Goal: Transaction & Acquisition: Purchase product/service

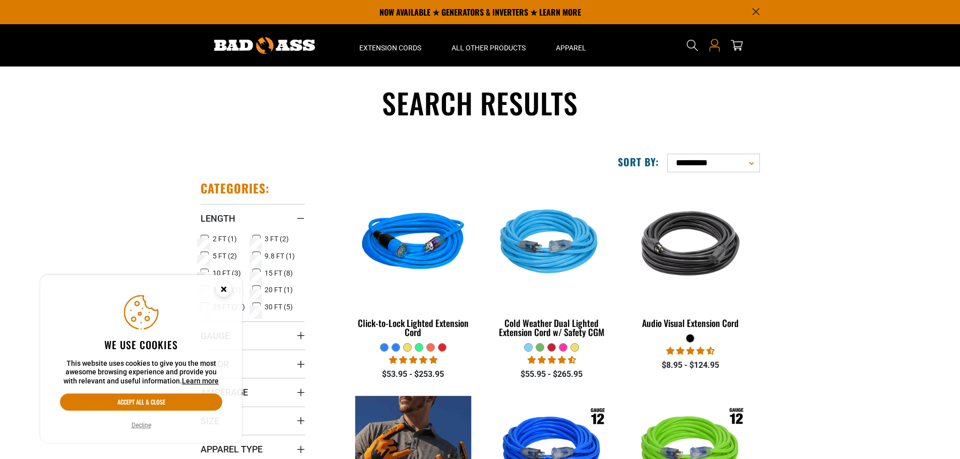
click at [715, 40] on icon at bounding box center [714, 45] width 13 height 13
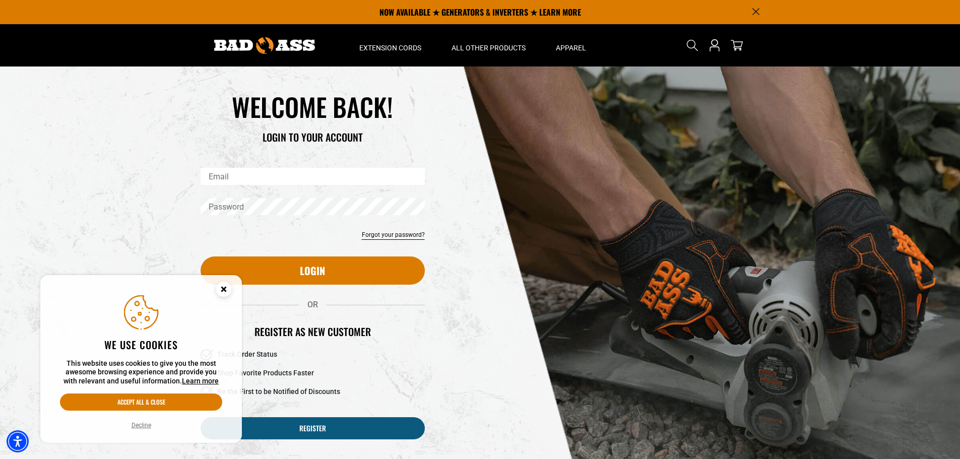
click at [248, 174] on input "Email" at bounding box center [313, 176] width 224 height 17
click at [152, 404] on button "Accept all & close" at bounding box center [141, 402] width 162 height 17
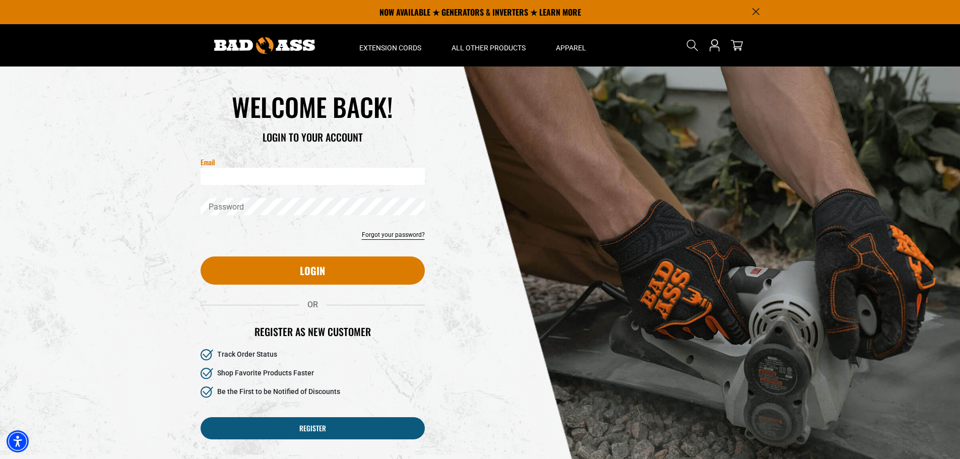
click at [293, 180] on input "Email" at bounding box center [313, 176] width 224 height 17
type input "**********"
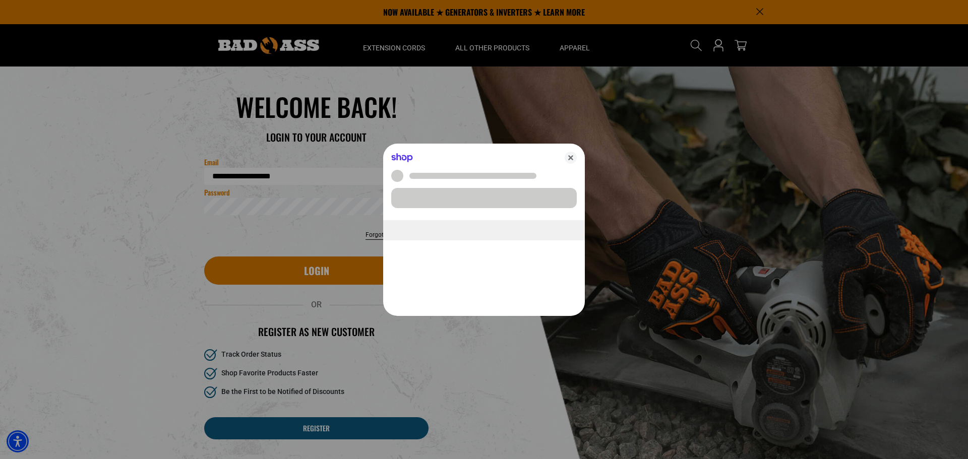
click at [253, 210] on body "Skip to main content Enable accessibility for low vision Open the accessibility…" at bounding box center [484, 401] width 968 height 803
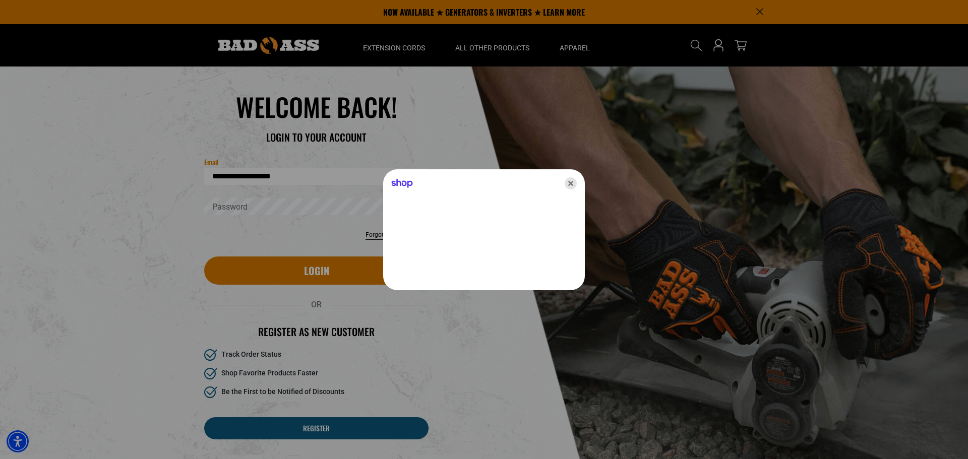
click at [566, 182] on icon "Close" at bounding box center [570, 183] width 12 height 12
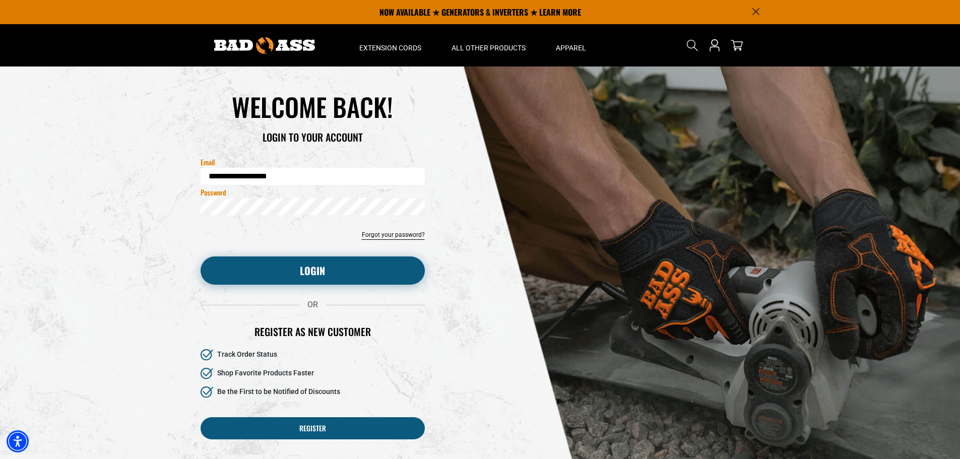
click at [281, 265] on button "Login" at bounding box center [313, 271] width 224 height 28
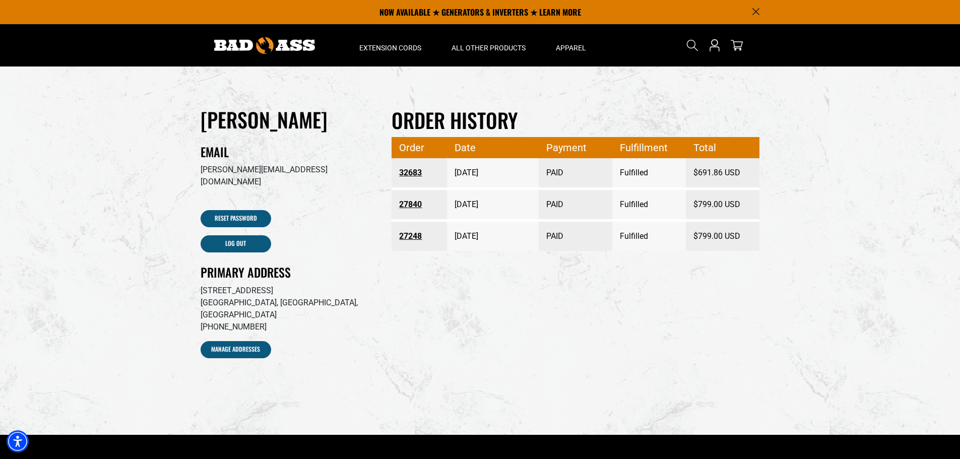
click at [409, 172] on link "32683" at bounding box center [419, 173] width 40 height 18
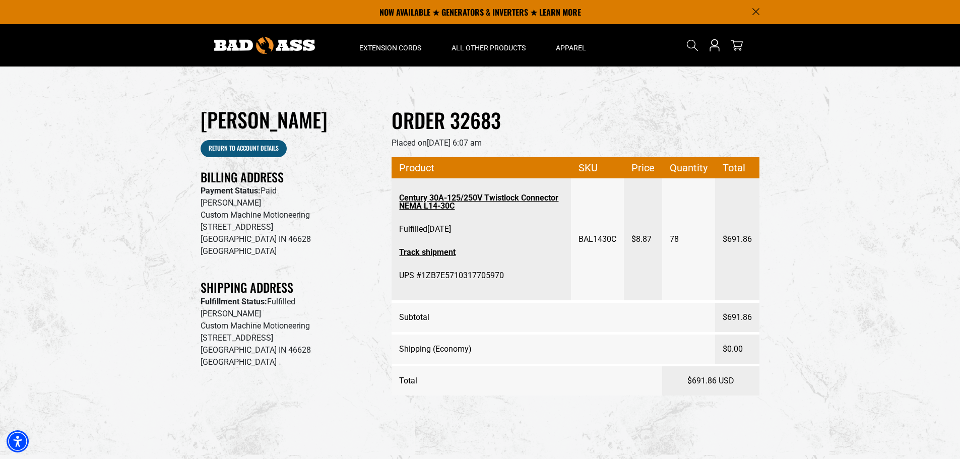
click at [479, 200] on link "Century 30A-125/250V Twistlock Connector NEMA L14-30C" at bounding box center [481, 202] width 164 height 26
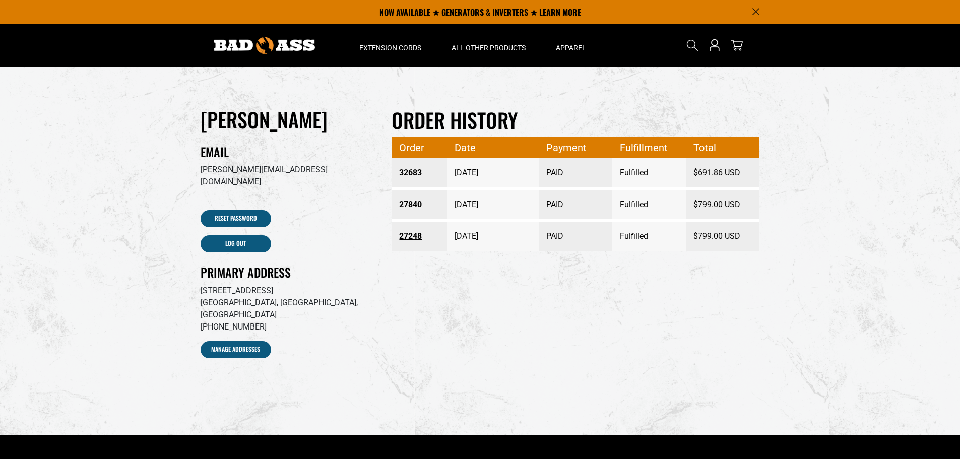
click at [411, 206] on link "27840" at bounding box center [419, 205] width 40 height 18
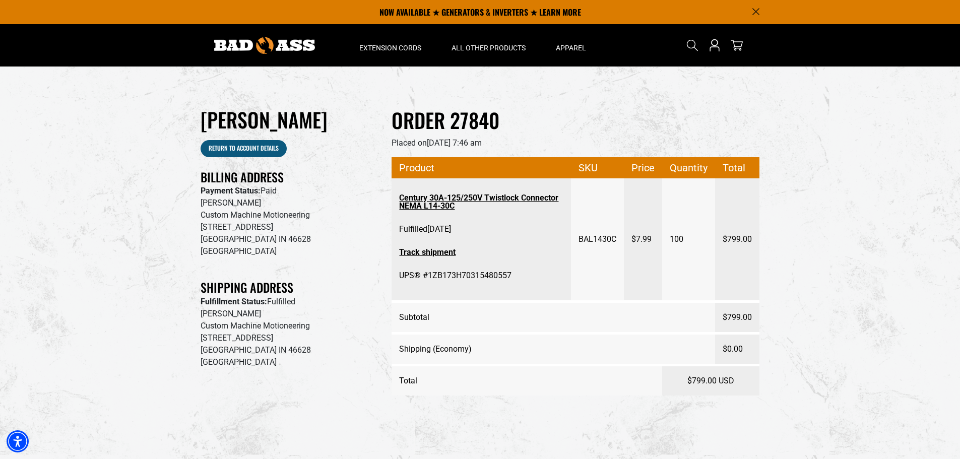
click at [488, 198] on link "Century 30A-125/250V Twistlock Connector NEMA L14-30C" at bounding box center [481, 202] width 164 height 26
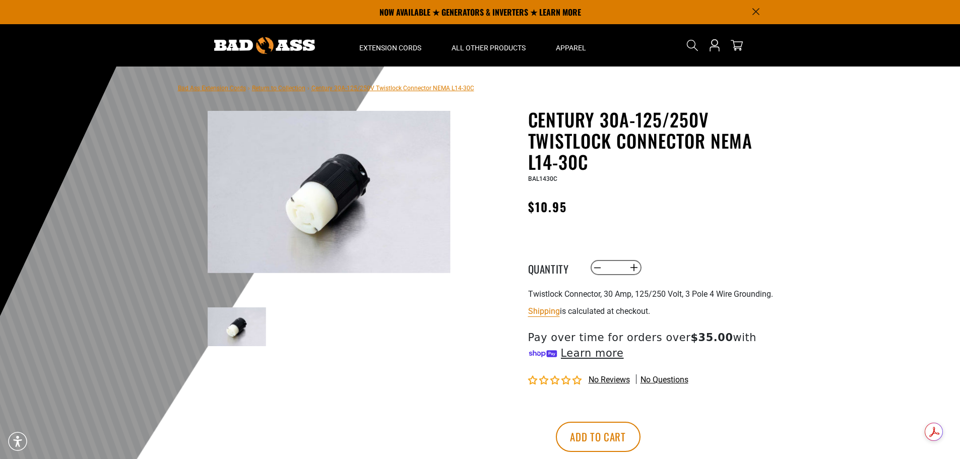
click at [623, 267] on input "*" at bounding box center [615, 267] width 21 height 17
click at [607, 267] on input "***" at bounding box center [615, 267] width 21 height 17
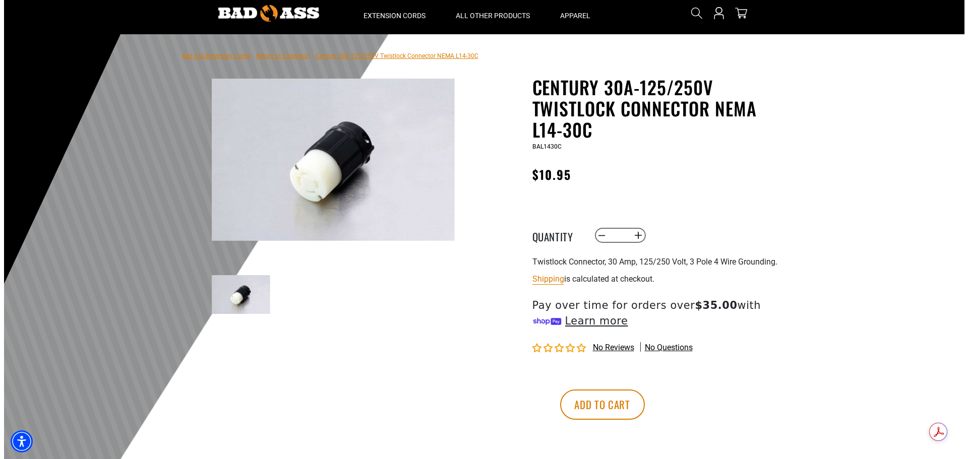
scroll to position [50, 0]
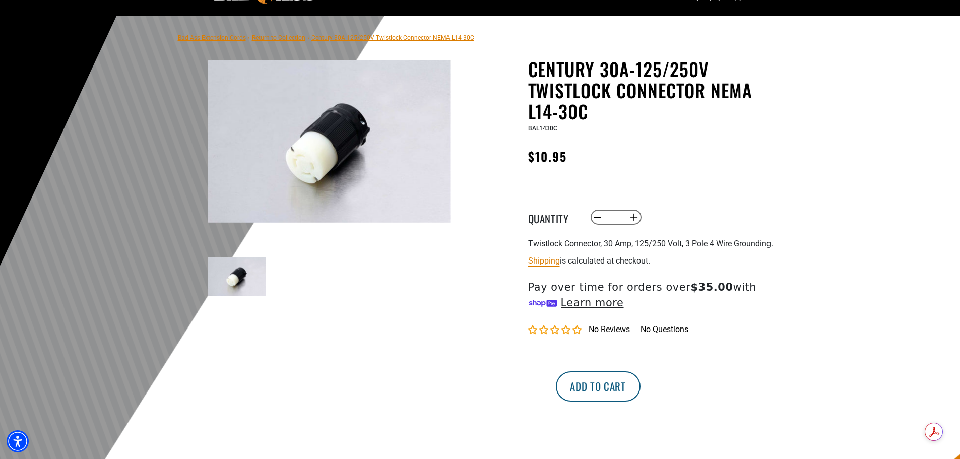
type input "***"
click at [641, 387] on button "Add to cart" at bounding box center [598, 386] width 85 height 30
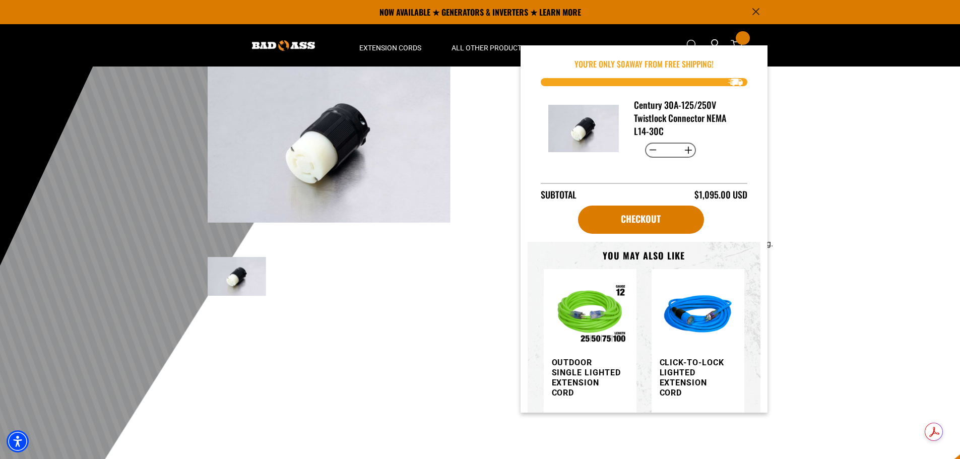
click at [391, 321] on main-product-gallery "1 of 1 Previous Next Previous Next 1" at bounding box center [328, 203] width 287 height 290
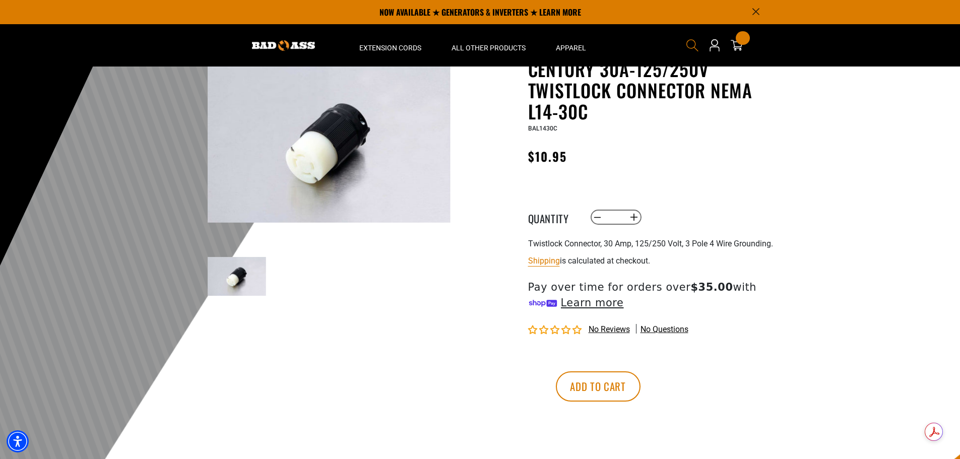
click at [692, 42] on icon "Search" at bounding box center [692, 45] width 13 height 13
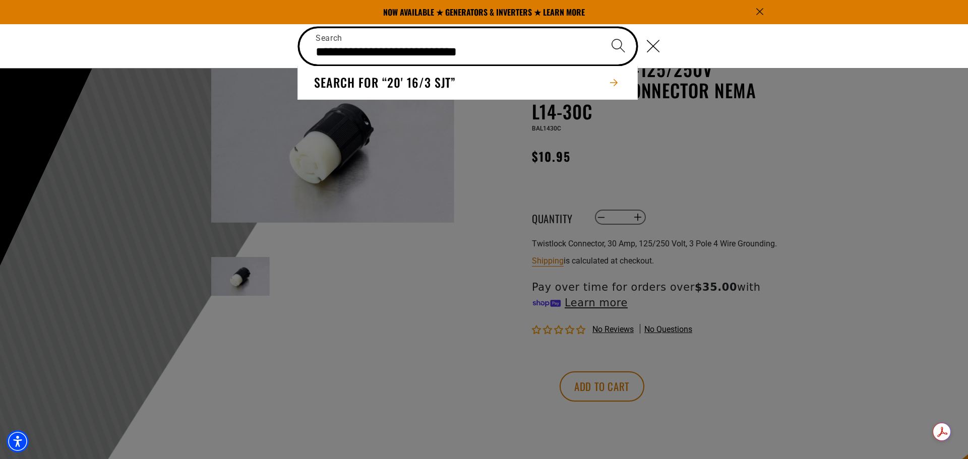
type input "**********"
click at [600, 28] on button "Search" at bounding box center [617, 45] width 35 height 35
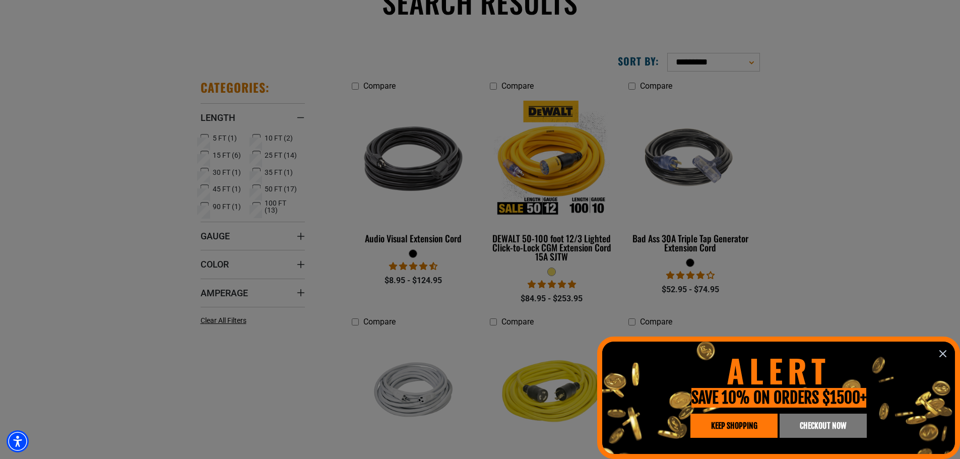
click at [730, 424] on span "KEEP SHOPPING" at bounding box center [734, 426] width 46 height 8
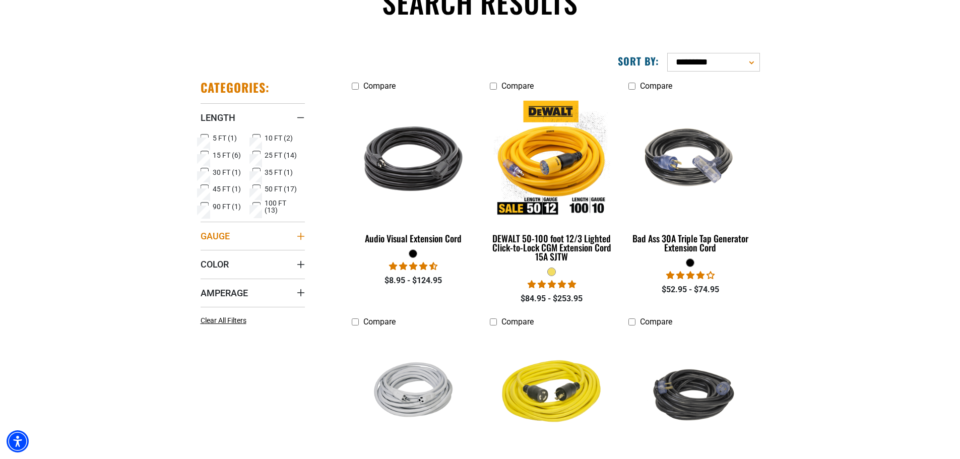
click at [299, 234] on icon "Gauge" at bounding box center [301, 236] width 8 height 8
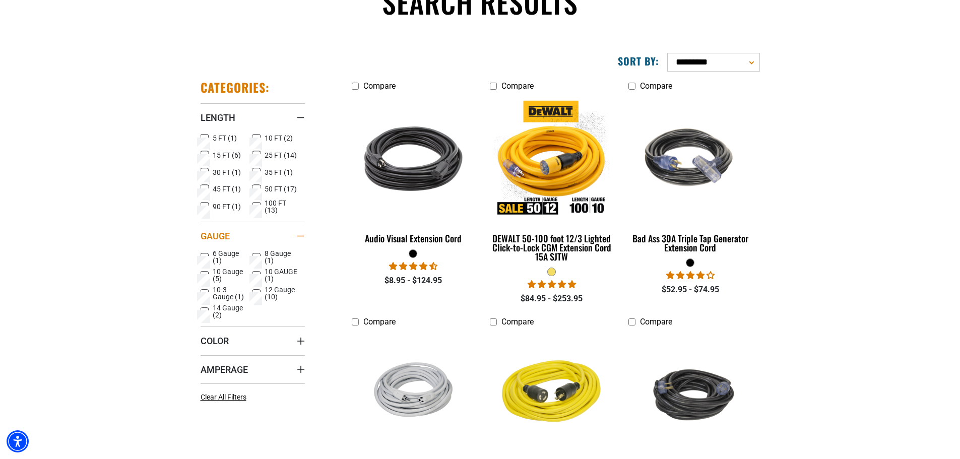
click at [299, 235] on icon "Gauge" at bounding box center [301, 236] width 8 height 2
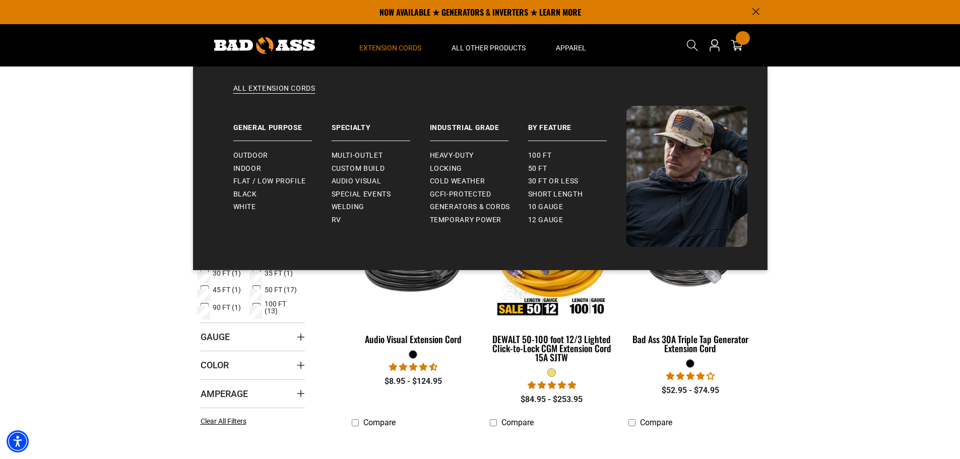
click at [388, 46] on span "Extension Cords" at bounding box center [390, 47] width 62 height 9
click at [241, 154] on span "Outdoor" at bounding box center [250, 155] width 35 height 9
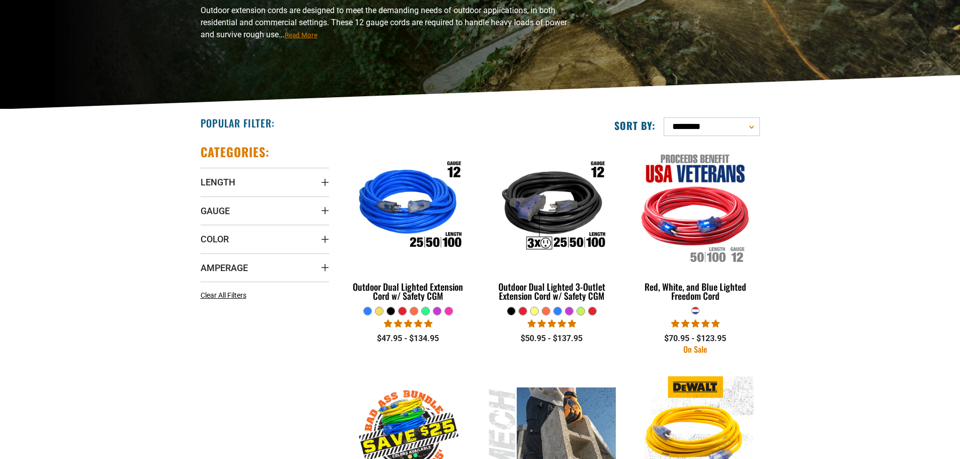
scroll to position [151, 0]
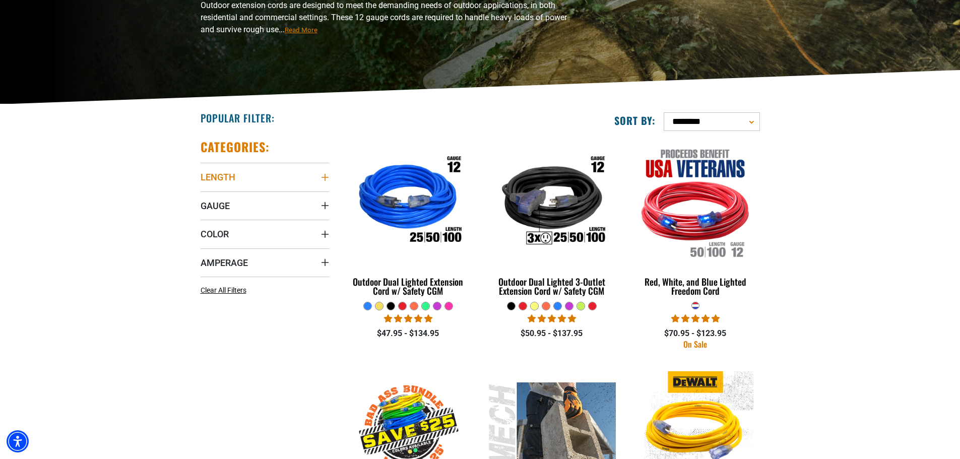
click at [325, 179] on icon "Length" at bounding box center [324, 177] width 7 height 7
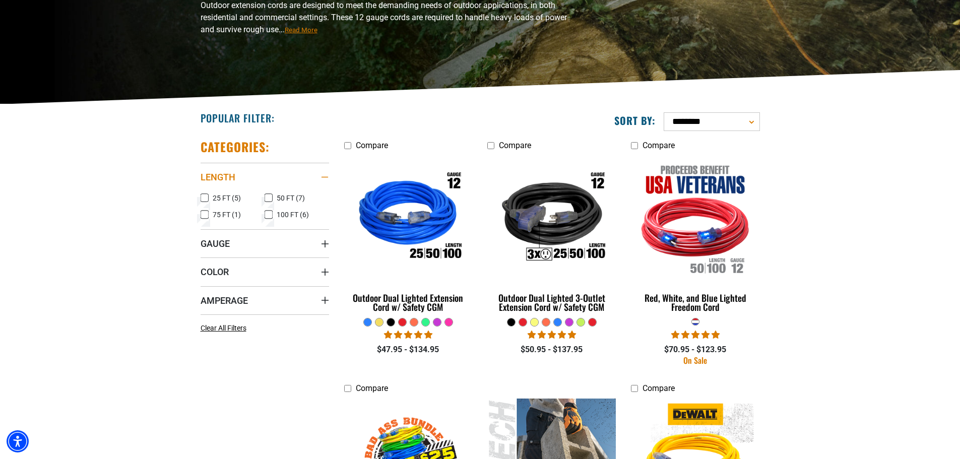
click at [326, 177] on icon "Length" at bounding box center [324, 177] width 7 height 1
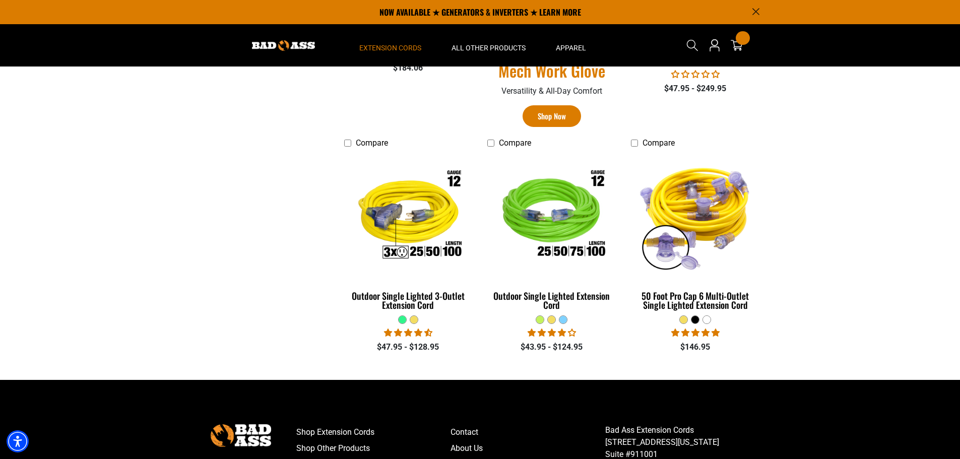
scroll to position [0, 0]
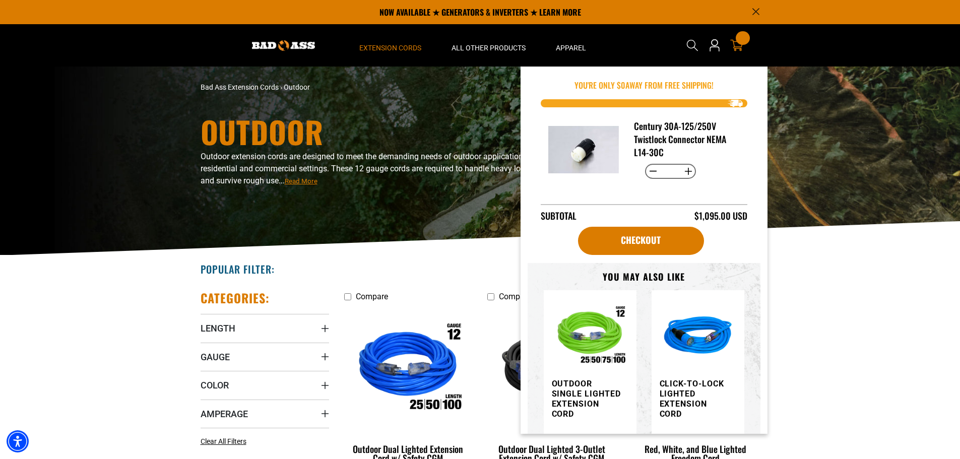
click at [739, 42] on div "100 items" at bounding box center [743, 38] width 14 height 14
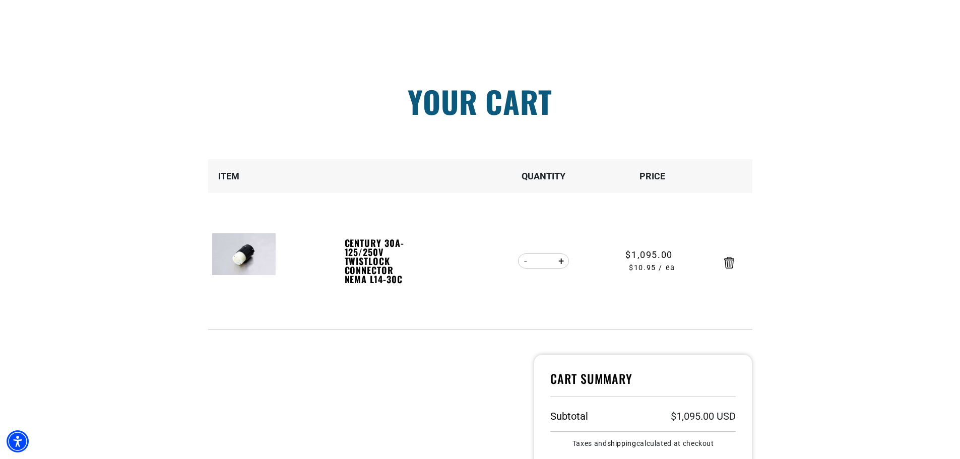
scroll to position [202, 0]
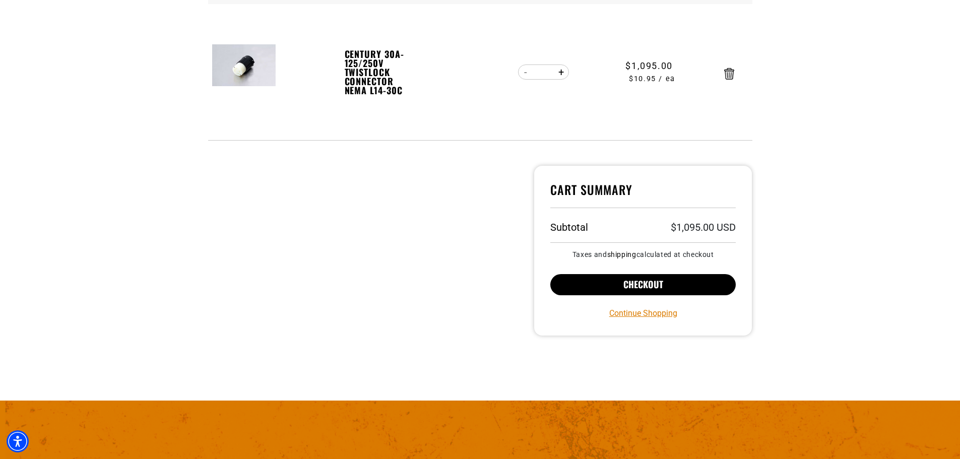
click at [657, 287] on button "Checkout" at bounding box center [643, 284] width 186 height 21
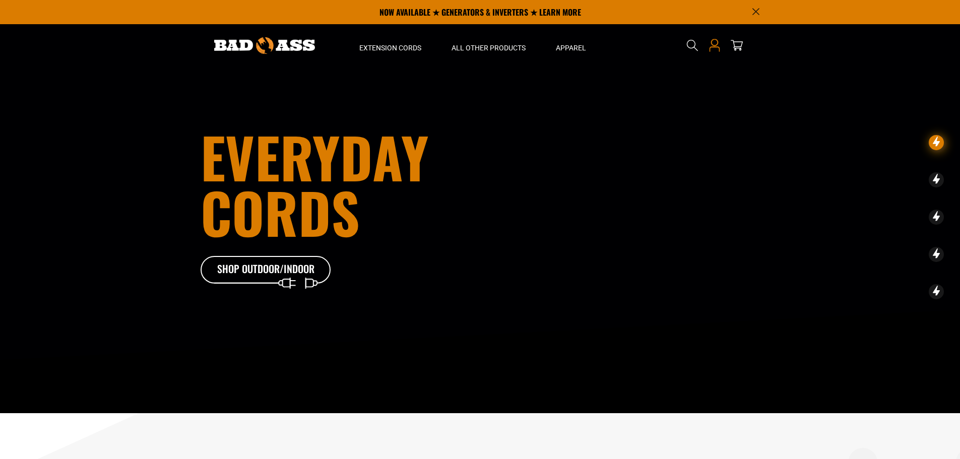
click at [714, 43] on icon at bounding box center [714, 45] width 13 height 13
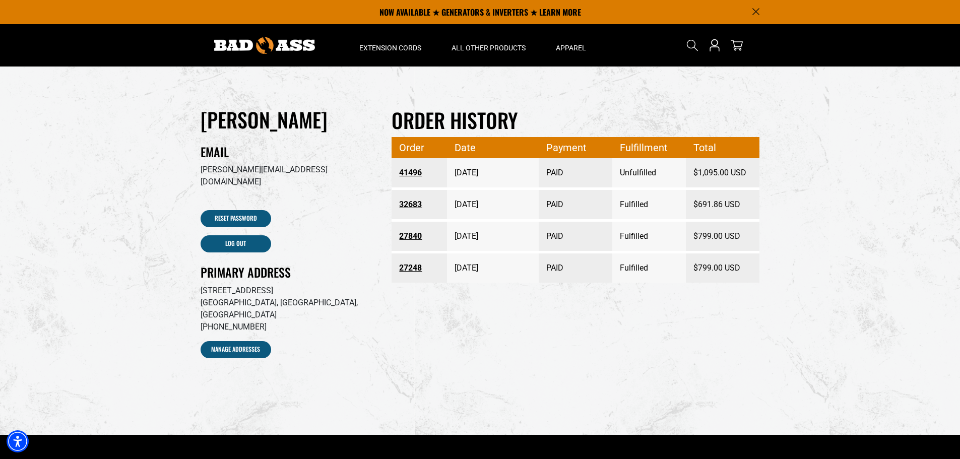
click at [409, 174] on link "41496" at bounding box center [419, 173] width 40 height 18
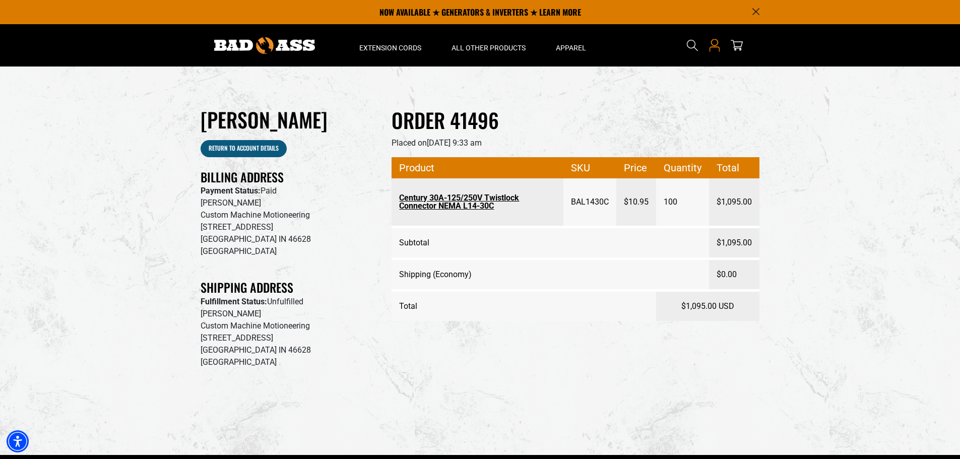
click at [714, 43] on icon "Open this option" at bounding box center [714, 45] width 13 height 13
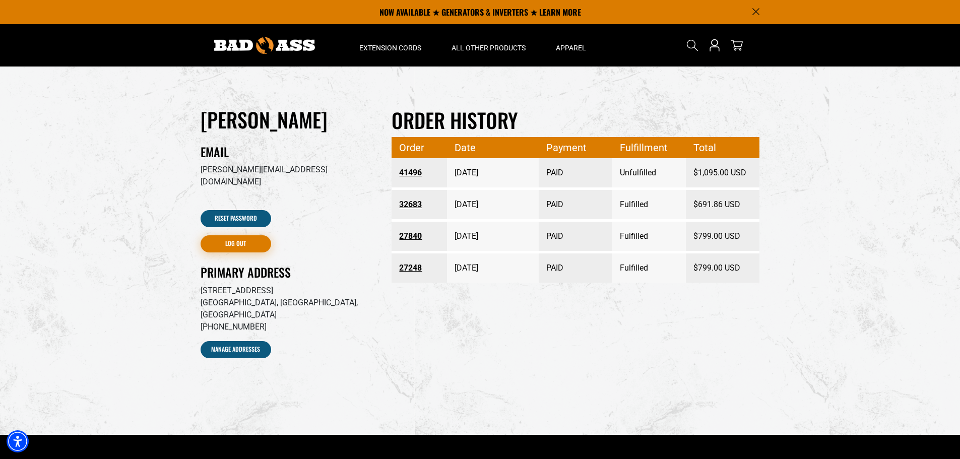
click at [242, 235] on link "Log out" at bounding box center [236, 243] width 71 height 17
